Goal: Transaction & Acquisition: Purchase product/service

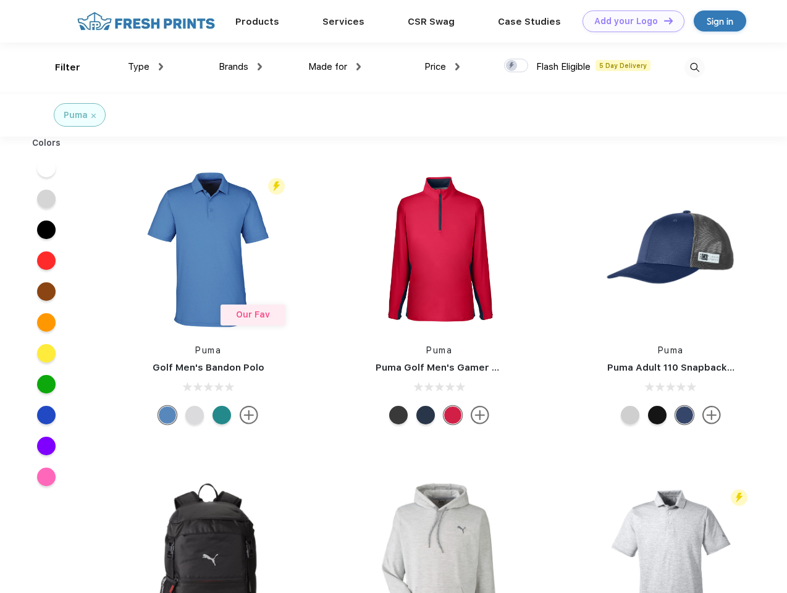
scroll to position [1, 0]
click at [629, 21] on link "Add your Logo Design Tool" at bounding box center [634, 22] width 102 height 22
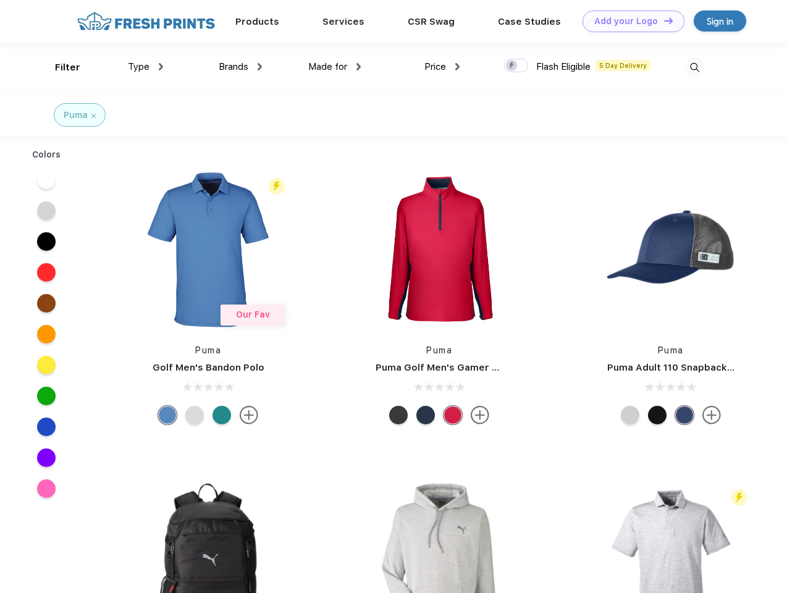
click at [0, 0] on div "Design Tool" at bounding box center [0, 0] width 0 height 0
click at [663, 20] on link "Add your Logo Design Tool" at bounding box center [634, 22] width 102 height 22
click at [59, 67] on div "Filter" at bounding box center [67, 68] width 25 height 14
click at [146, 67] on span "Type" at bounding box center [139, 66] width 22 height 11
click at [240, 67] on span "Brands" at bounding box center [234, 66] width 30 height 11
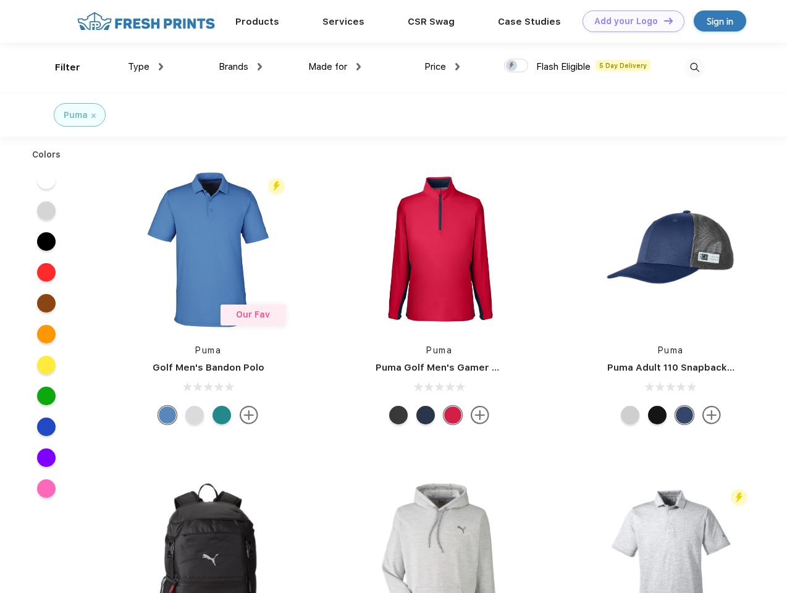
click at [335, 67] on span "Made for" at bounding box center [327, 66] width 39 height 11
click at [443, 67] on span "Price" at bounding box center [436, 66] width 22 height 11
click at [517, 66] on div at bounding box center [516, 66] width 24 height 14
click at [512, 66] on input "checkbox" at bounding box center [508, 62] width 8 height 8
click at [695, 67] on img at bounding box center [695, 67] width 20 height 20
